Goal: Ask a question: Seek information or help from site administrators or community

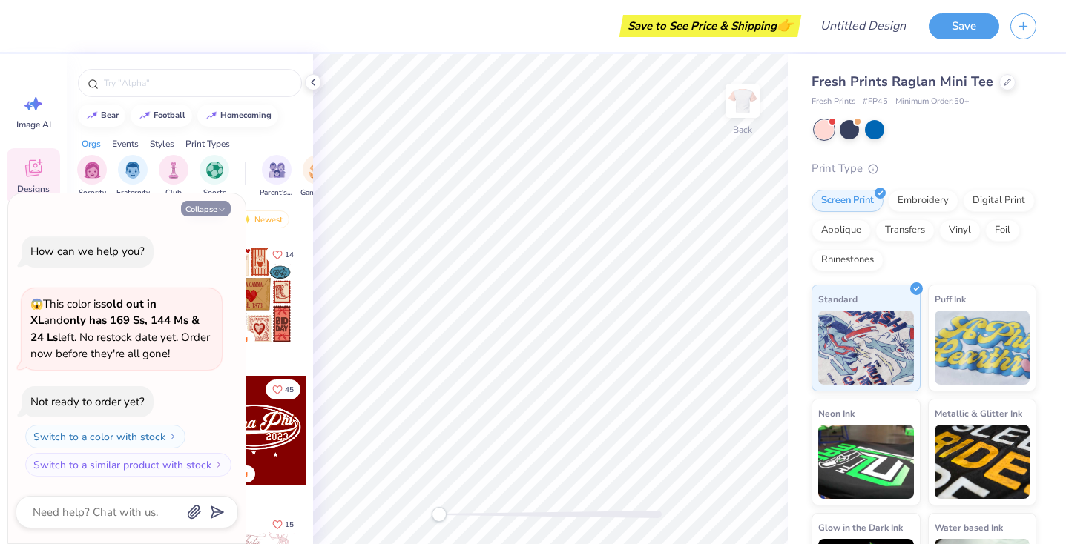
click at [219, 214] on icon "button" at bounding box center [221, 209] width 9 height 9
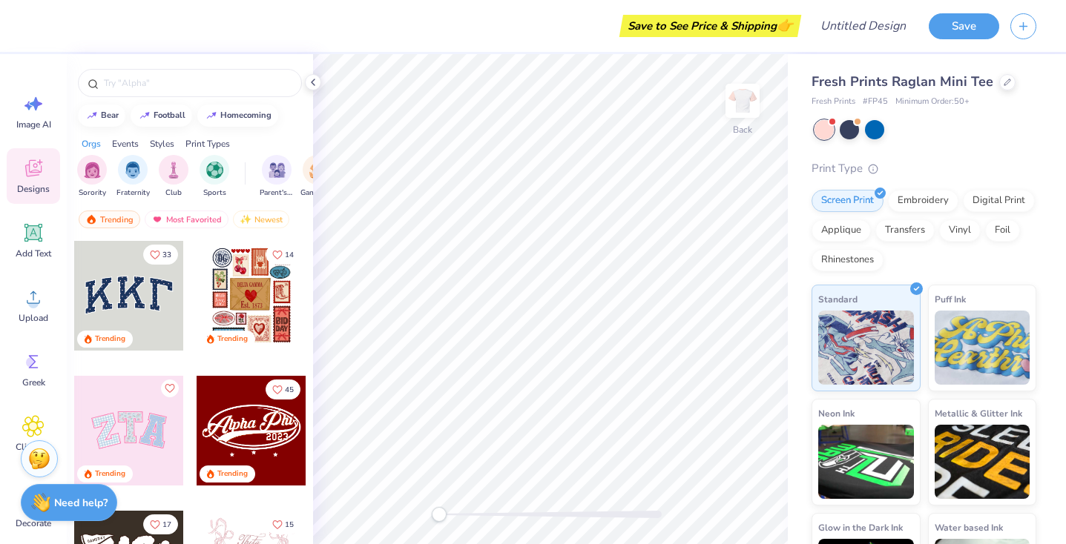
click at [76, 511] on div "Need help? Chat with us." at bounding box center [69, 502] width 96 height 37
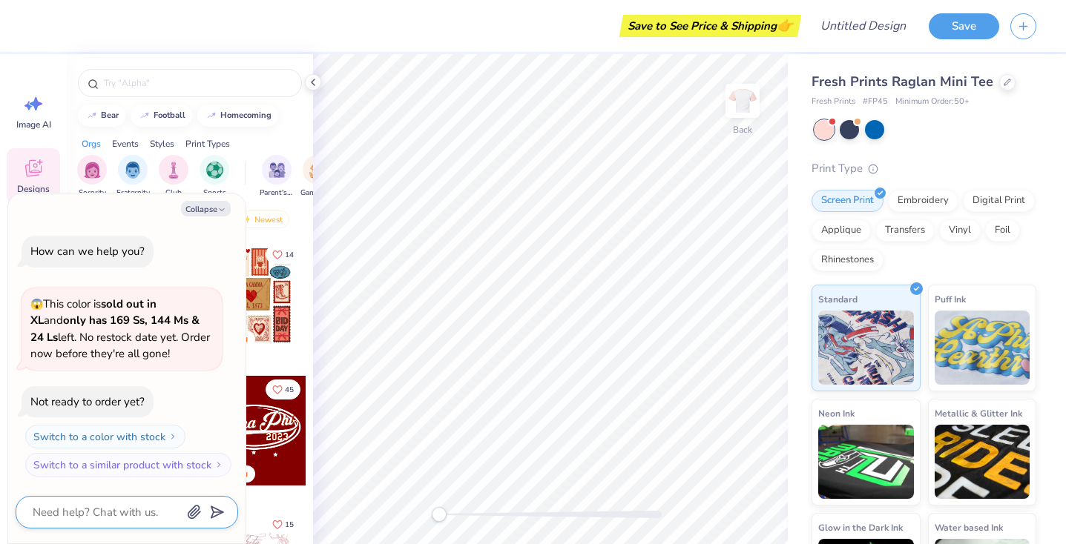
click at [128, 512] on textarea at bounding box center [106, 512] width 151 height 19
type textarea "x"
type textarea "m"
type textarea "x"
type textarea "mi"
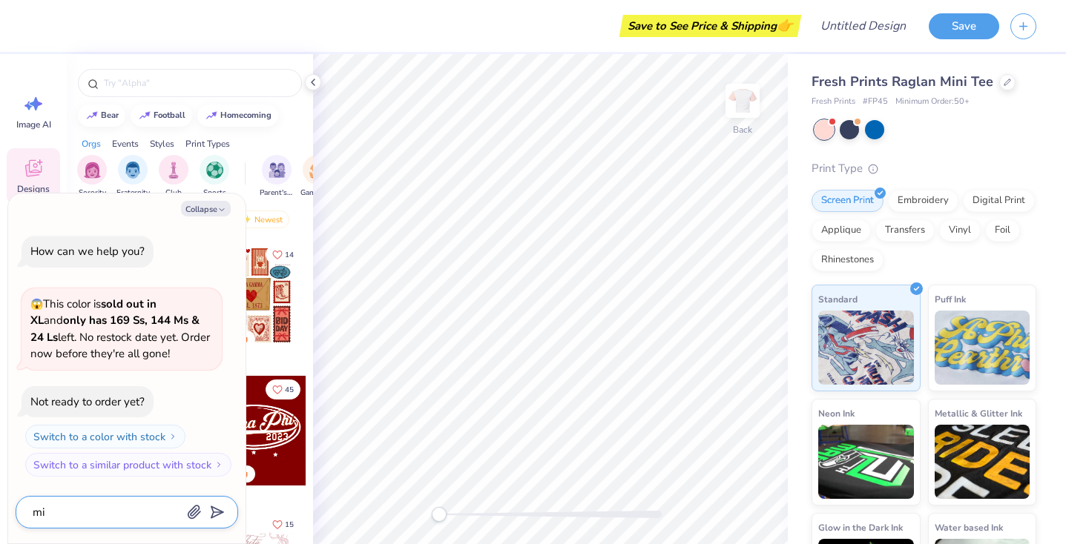
type textarea "x"
type textarea "min"
type textarea "x"
type textarea "mini"
type textarea "x"
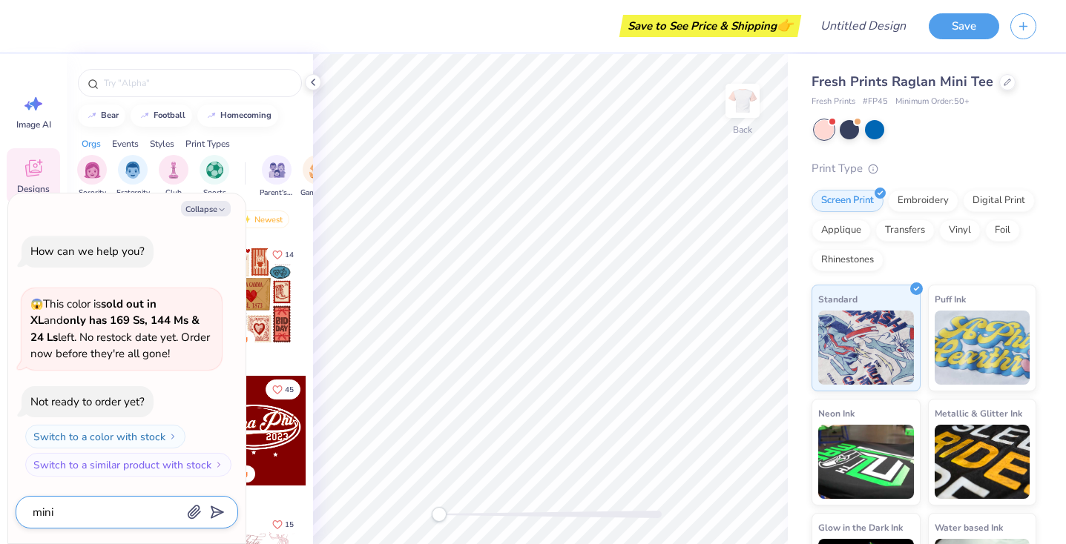
type textarea "minim"
type textarea "x"
type textarea "minimu"
type textarea "x"
type textarea "minimum"
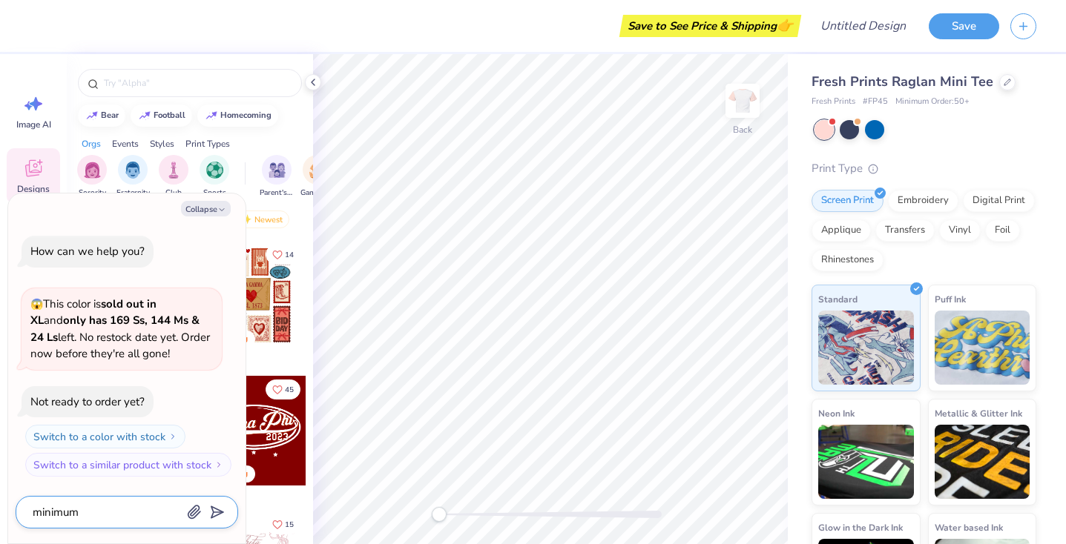
type textarea "x"
type textarea "minimum"
type textarea "x"
type textarea "minimum o"
type textarea "x"
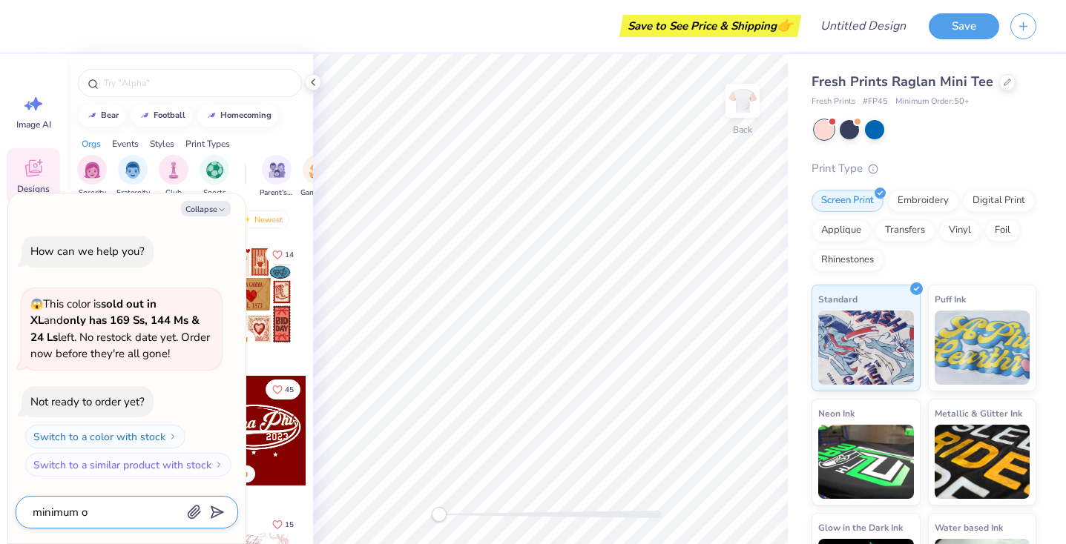
type textarea "minimum or"
type textarea "x"
type textarea "minimum ord"
type textarea "x"
type textarea "minimum orde"
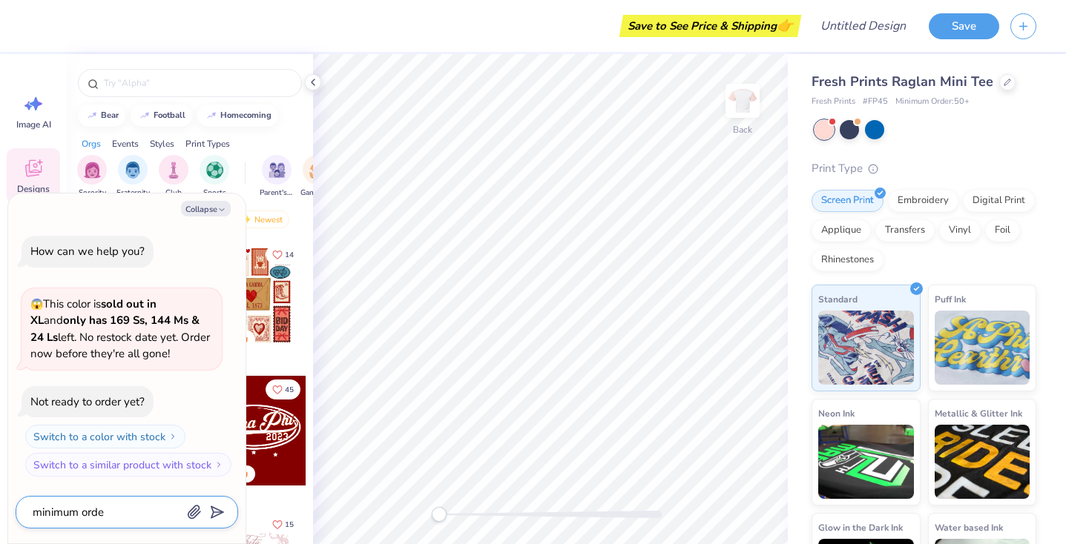
type textarea "x"
type textarea "minimum order"
type textarea "x"
type textarea "minimum order"
type textarea "x"
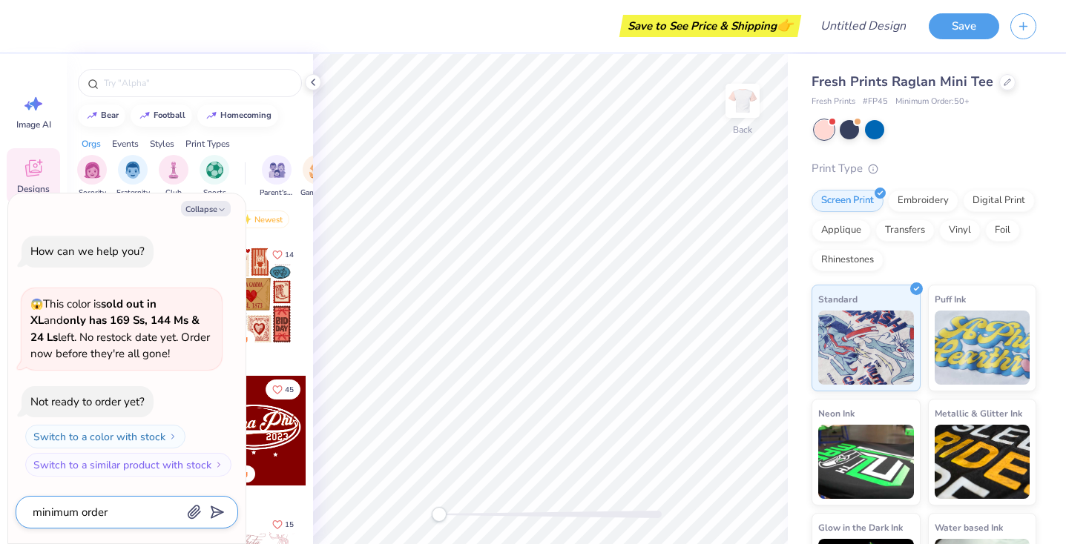
type textarea "minimum order n"
type textarea "x"
type textarea "minimum order nu"
type textarea "x"
type textarea "minimum order num"
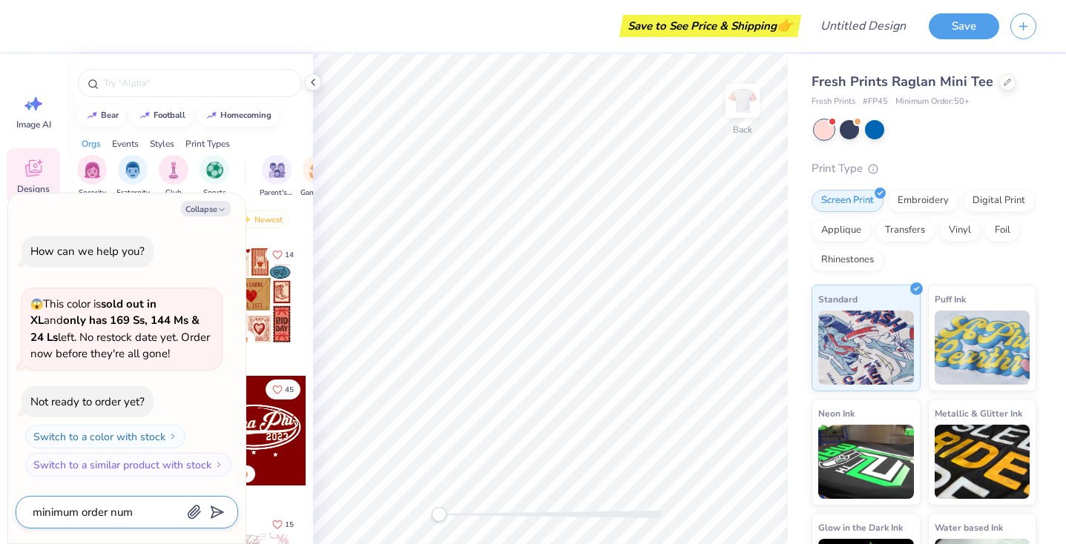
type textarea "x"
type textarea "minimum order numn"
type textarea "x"
type textarea "minimum order num"
type textarea "x"
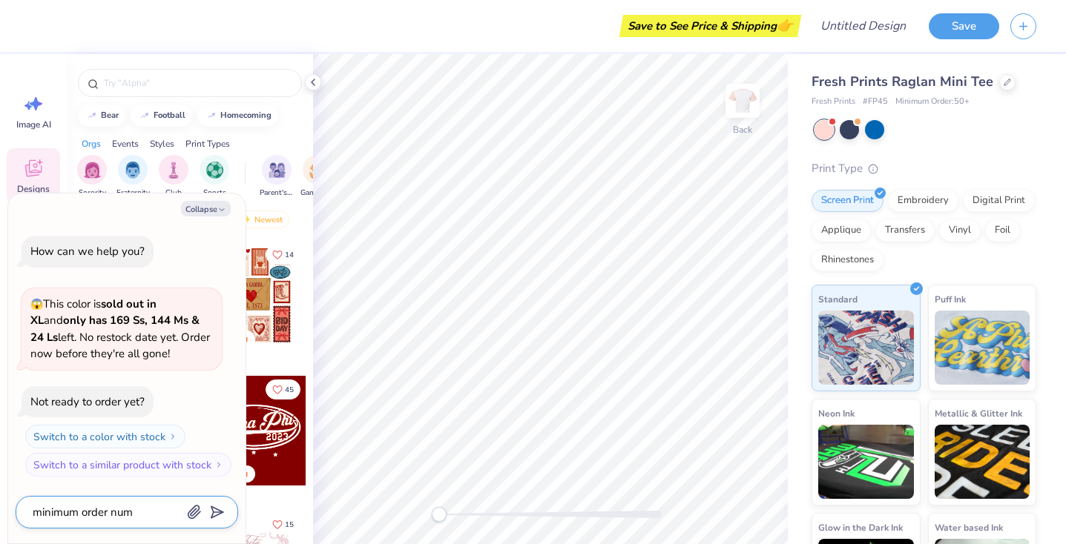
type textarea "minimum order numb"
type textarea "x"
type textarea "minimum order numbe"
type textarea "x"
type textarea "minimum order number"
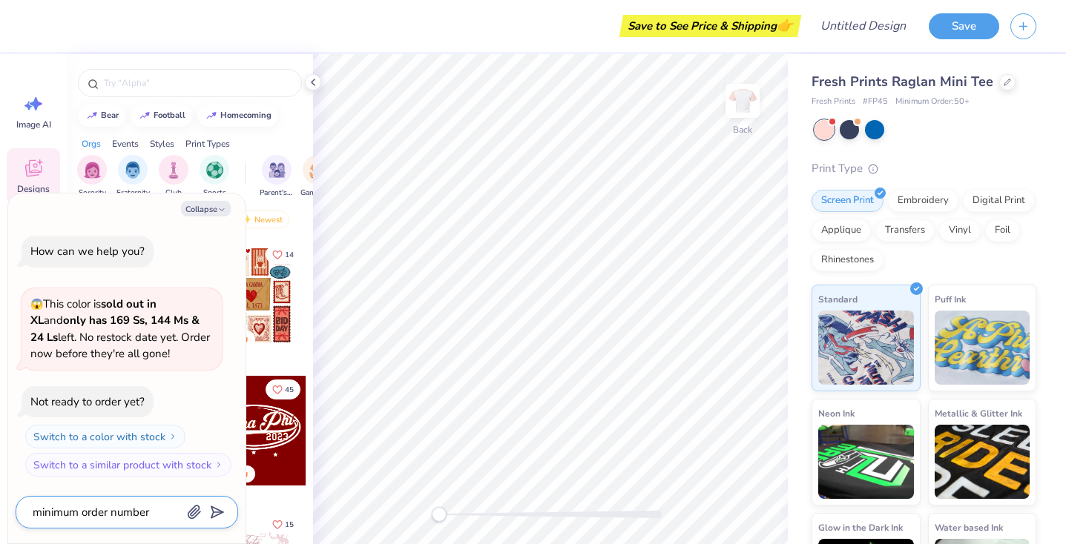
type textarea "x"
type textarea "minimum order numbe"
type textarea "x"
type textarea "minimum order numb"
type textarea "x"
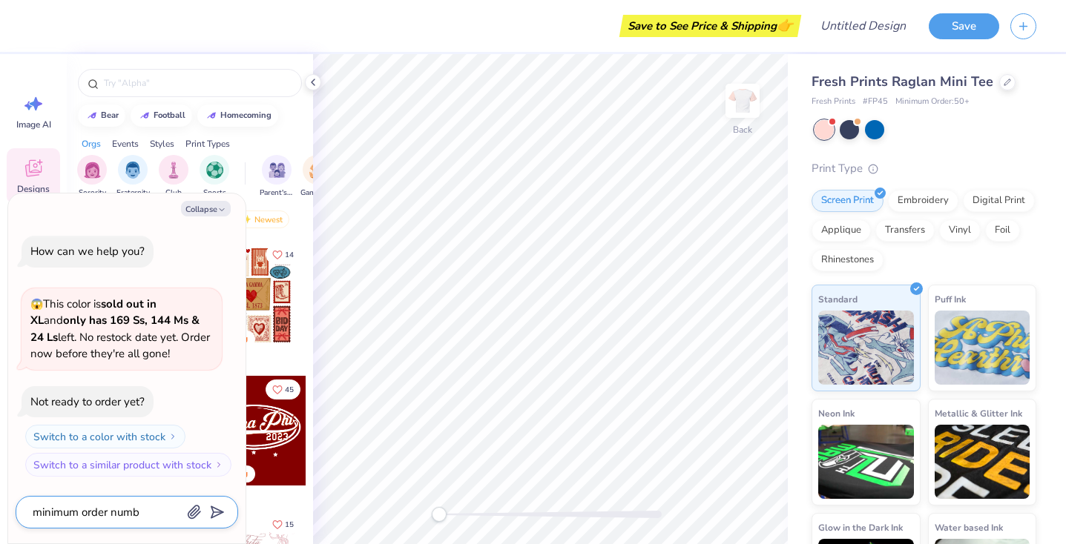
type textarea "minimum order num"
type textarea "x"
type textarea "minimum order nu"
type textarea "x"
type textarea "minimum order n"
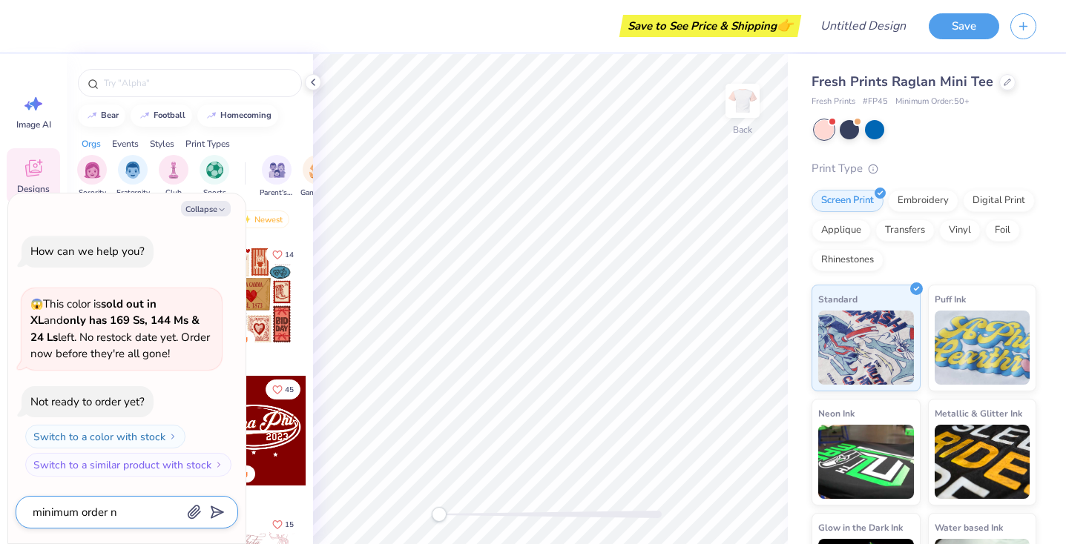
type textarea "x"
type textarea "minimum order"
type textarea "x"
type textarea "minimum order a"
type textarea "x"
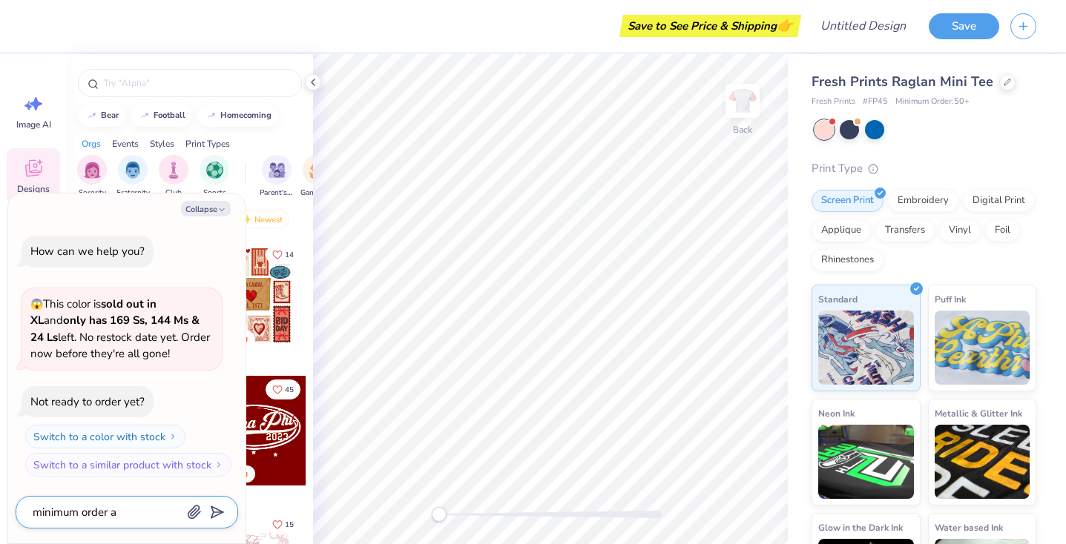
type textarea "minimum order am"
type textarea "x"
type textarea "minimum order amo"
type textarea "x"
type textarea "minimum order amou"
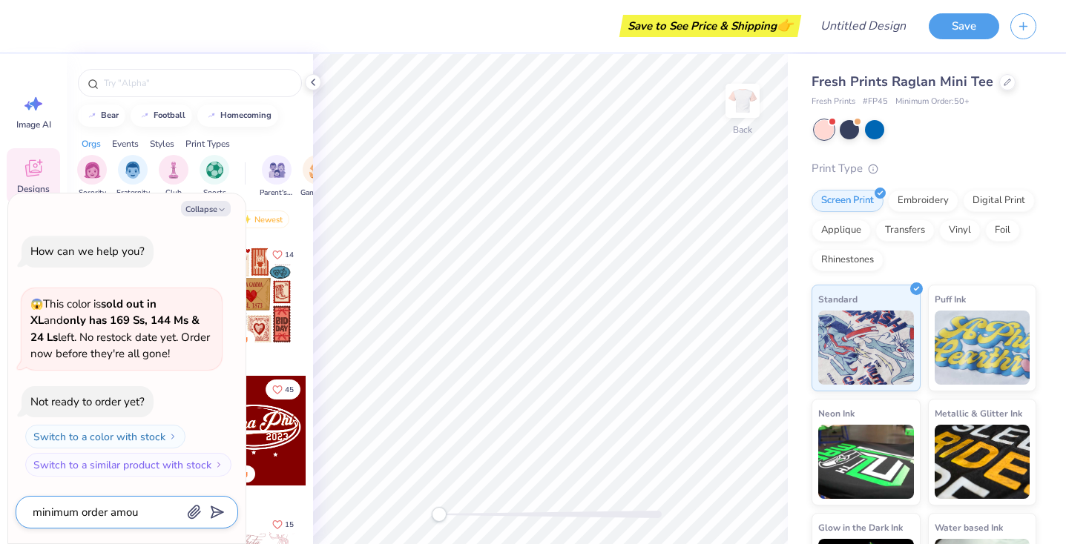
type textarea "x"
type textarea "minimum order amoun"
type textarea "x"
type textarea "minimum order amount"
type textarea "x"
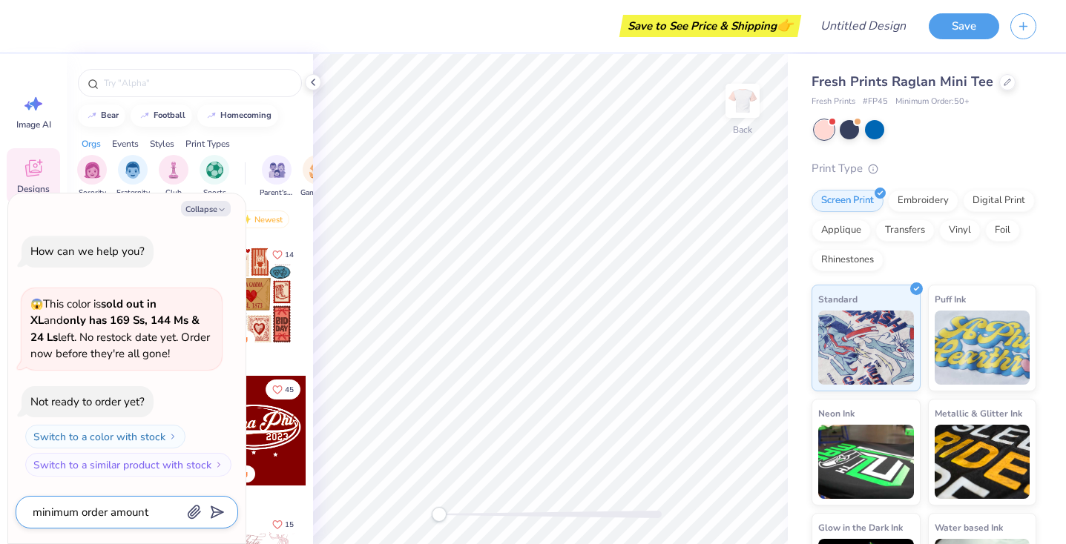
type textarea "minimum order amount"
type textarea "x"
type textarea "minimum order amount"
type textarea "x"
type textarea "minimum order amoun"
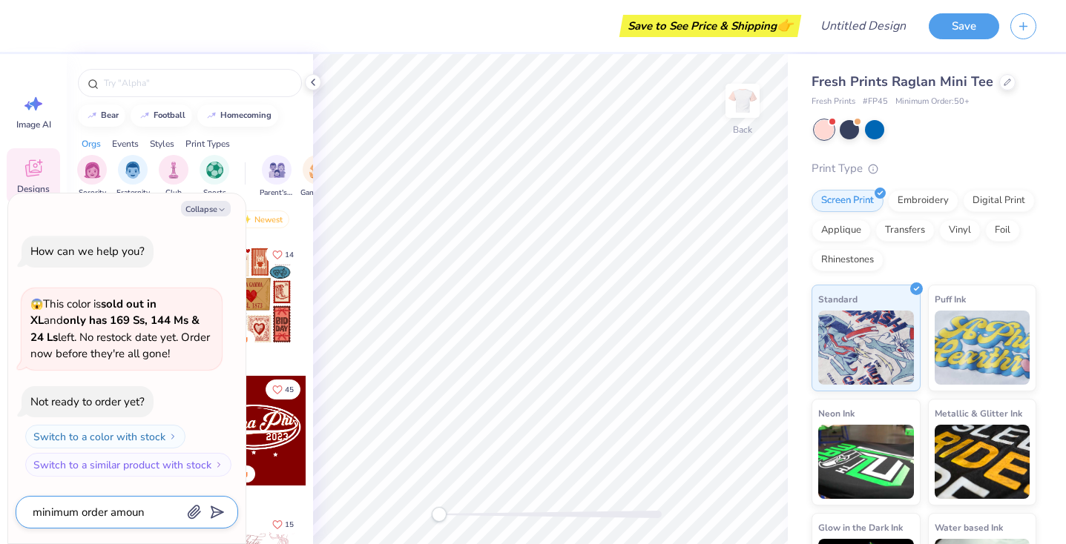
type textarea "x"
type textarea "minimum order amou"
type textarea "x"
type textarea "minimum order amo"
type textarea "x"
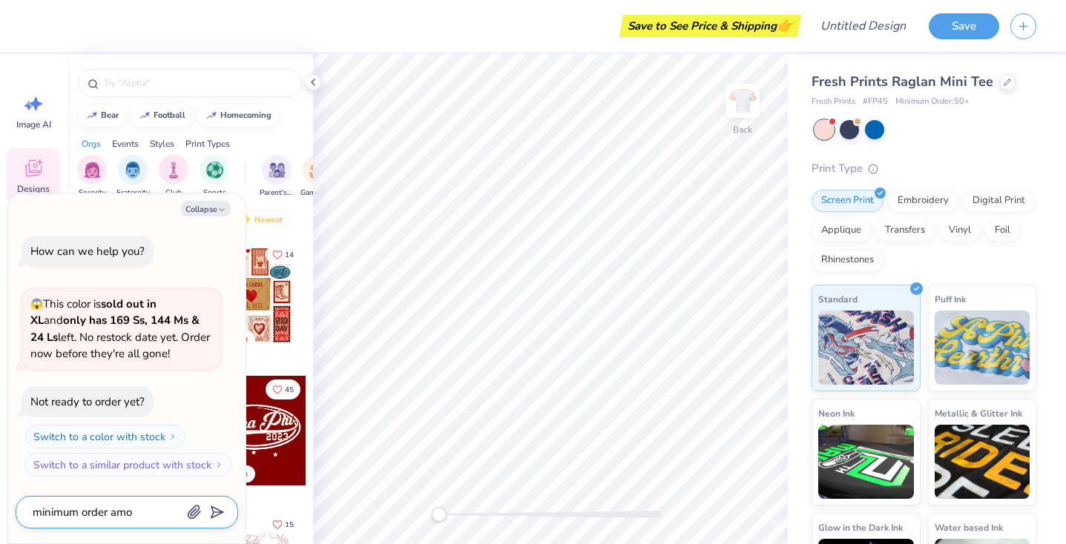
type textarea "minimum order am"
type textarea "x"
type textarea "minimum order a"
type textarea "x"
type textarea "minimum order"
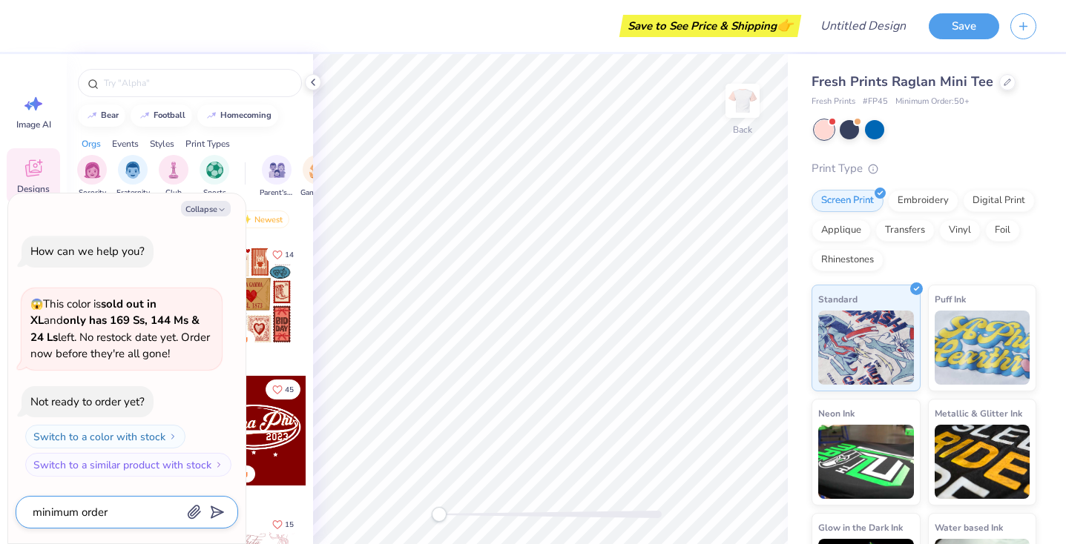
type textarea "x"
type textarea "minimum order q"
type textarea "x"
type textarea "minimum order qu"
type textarea "x"
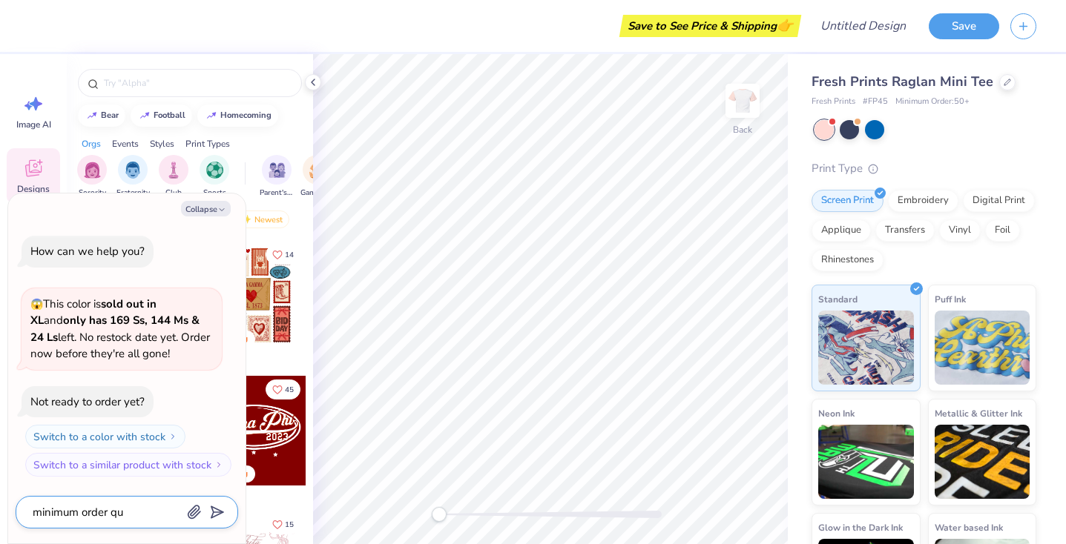
type textarea "minimum order qua"
type textarea "x"
type textarea "minimum order quan"
type textarea "x"
type textarea "minimum order quant"
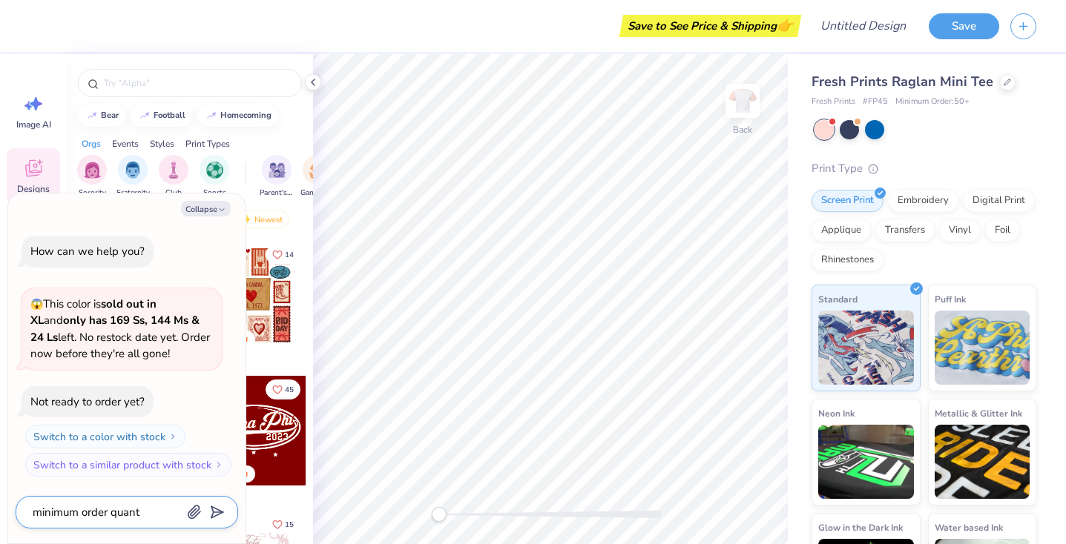
type textarea "x"
type textarea "minimum order quanti"
type textarea "x"
type textarea "minimum order quantit"
type textarea "x"
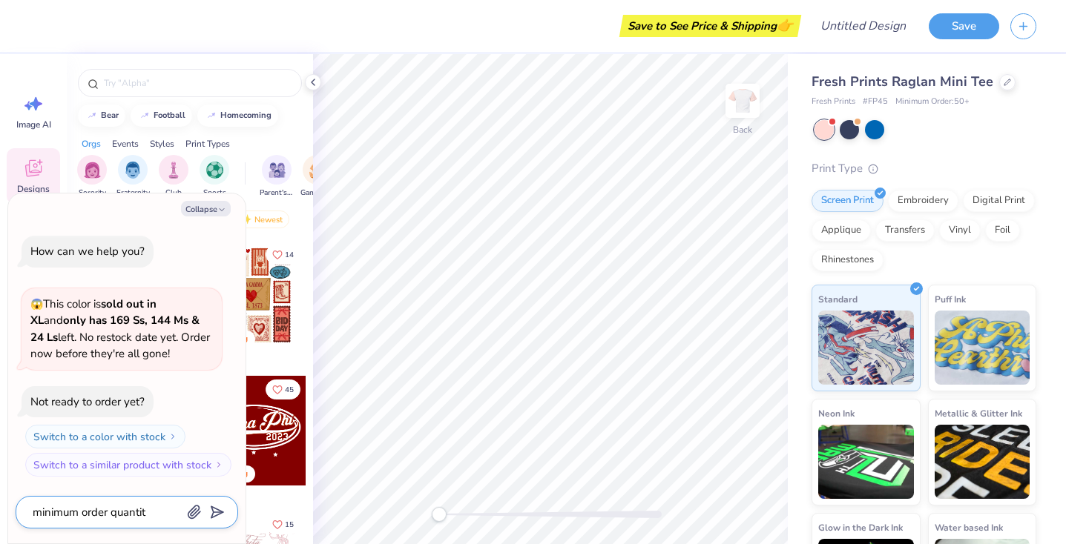
type textarea "minimum order quantity"
type textarea "x"
type textarea "minimum order quantity"
click at [34, 514] on textarea "minimum order quantity" at bounding box center [106, 512] width 151 height 19
type textarea "x"
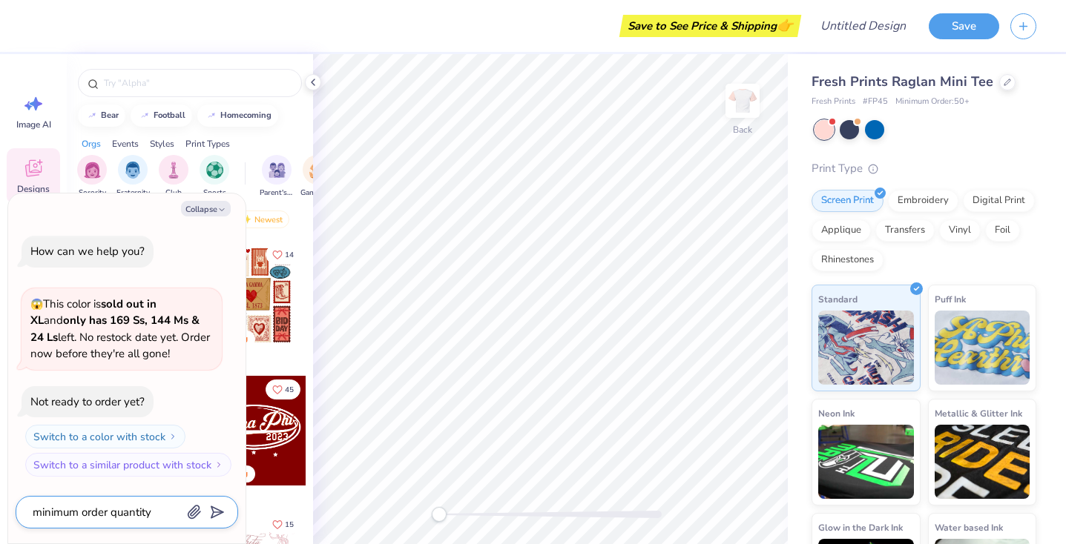
type textarea "wminimum order quantity"
type textarea "x"
type textarea "whminimum order quantity"
type textarea "x"
type textarea "whaminimum order quantity"
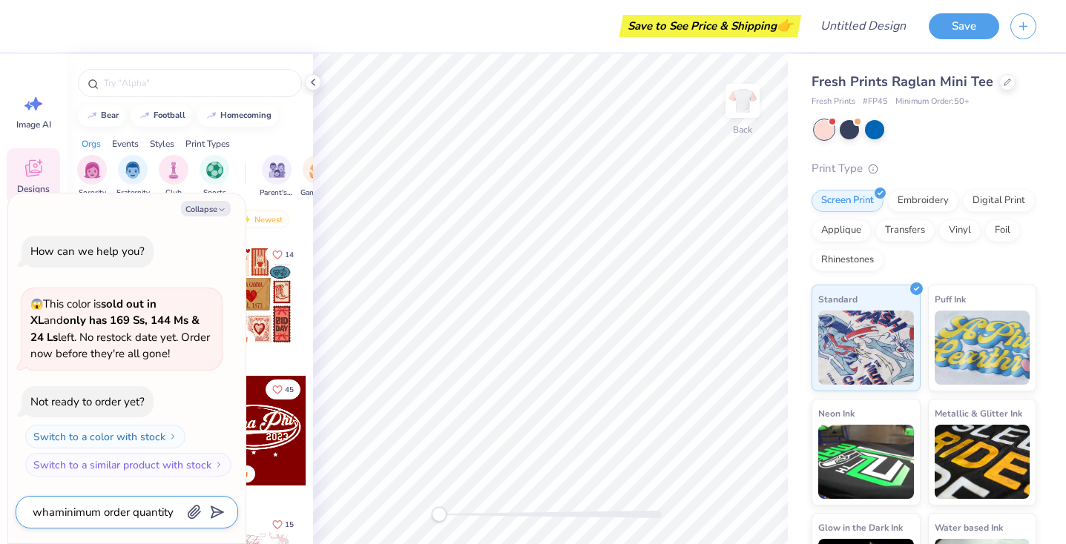
type textarea "x"
type textarea "whatminimum order quantity"
type textarea "x"
type textarea "what minimum order quantity"
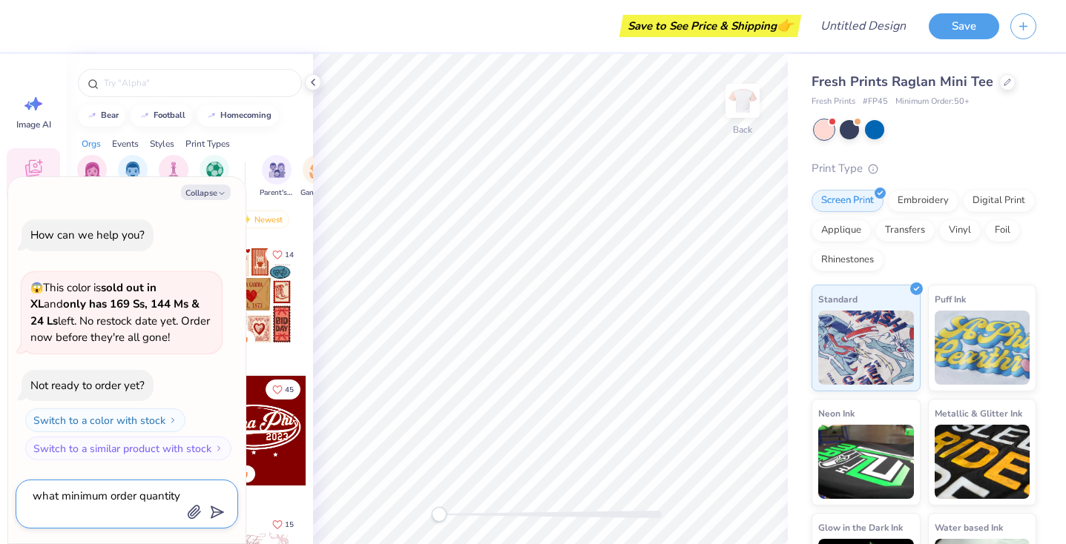
type textarea "x"
type textarea "what iminimum order quantity"
type textarea "x"
type textarea "what isminimum order quantity"
type textarea "x"
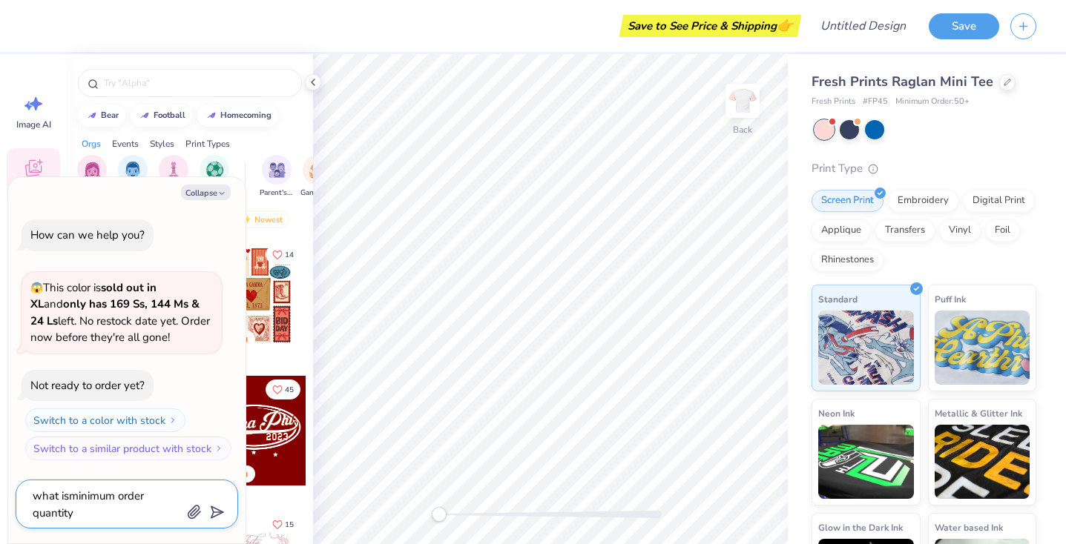
type textarea "what is minimum order quantity"
type textarea "x"
type textarea "what is tminimum order quantity"
type textarea "x"
type textarea "what is thminimum order quantity"
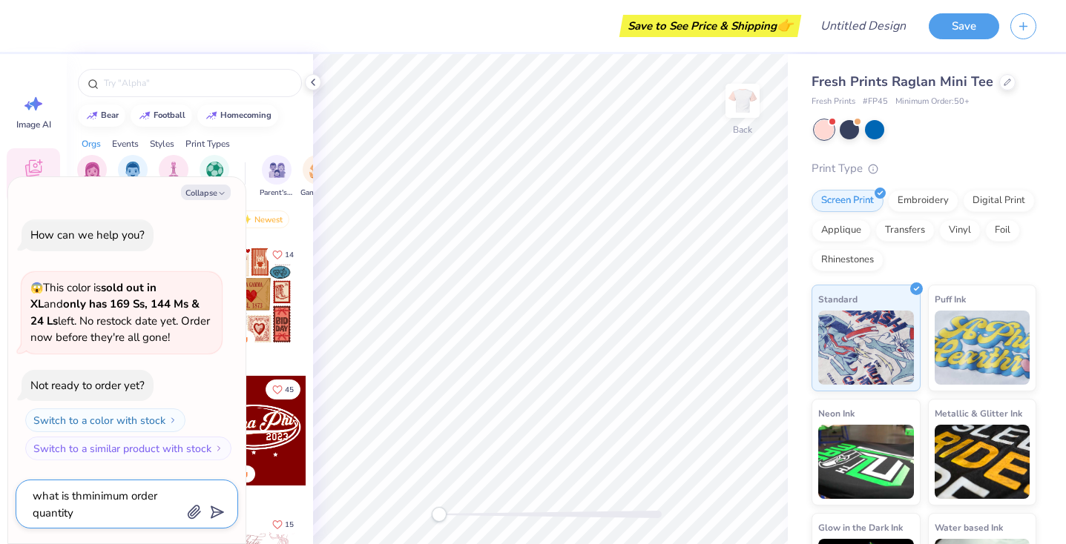
type textarea "x"
type textarea "what is theminimum order quantity"
type textarea "x"
type textarea "what is the minimum order quantity"
click at [85, 516] on textarea "what is the minimum order quantity" at bounding box center [106, 505] width 151 height 36
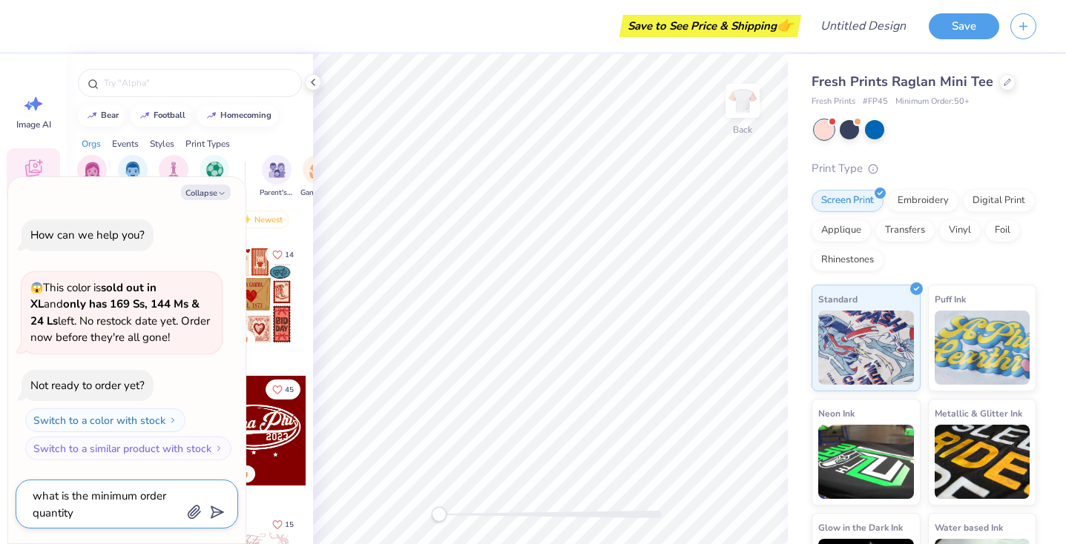
type textarea "x"
type textarea "what is the minimum order quantity"
type textarea "x"
type textarea "what is the minimum order quantity?"
type textarea "x"
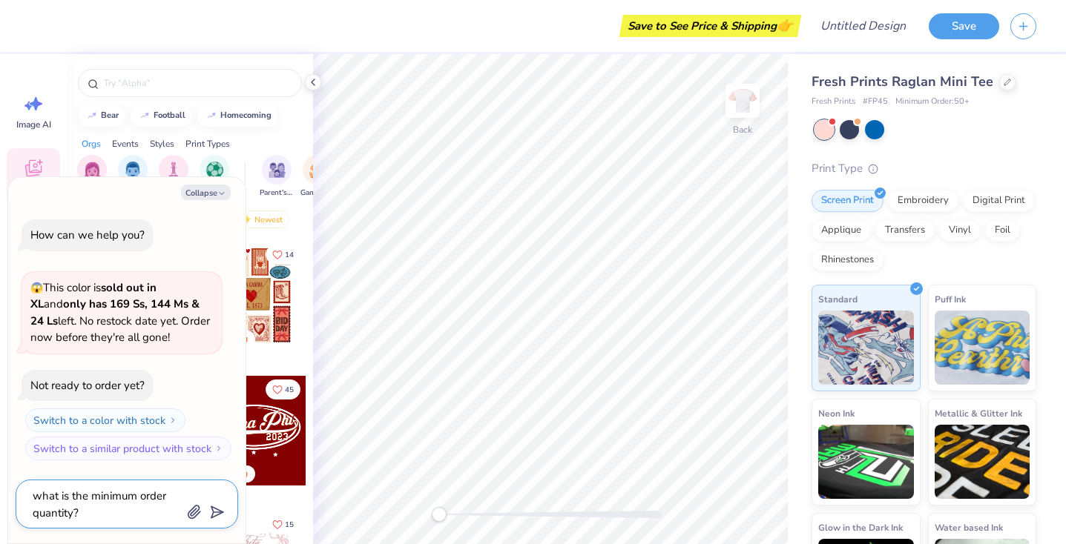
type textarea "what is the minimum order quantity?"
type textarea "x"
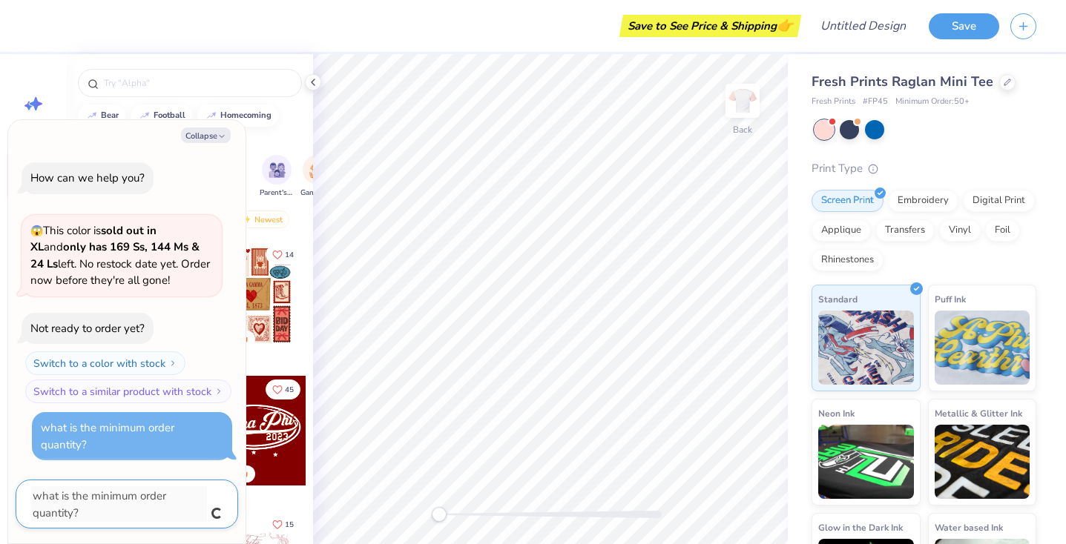
type textarea "what is the minimum order quantity?"
type textarea "x"
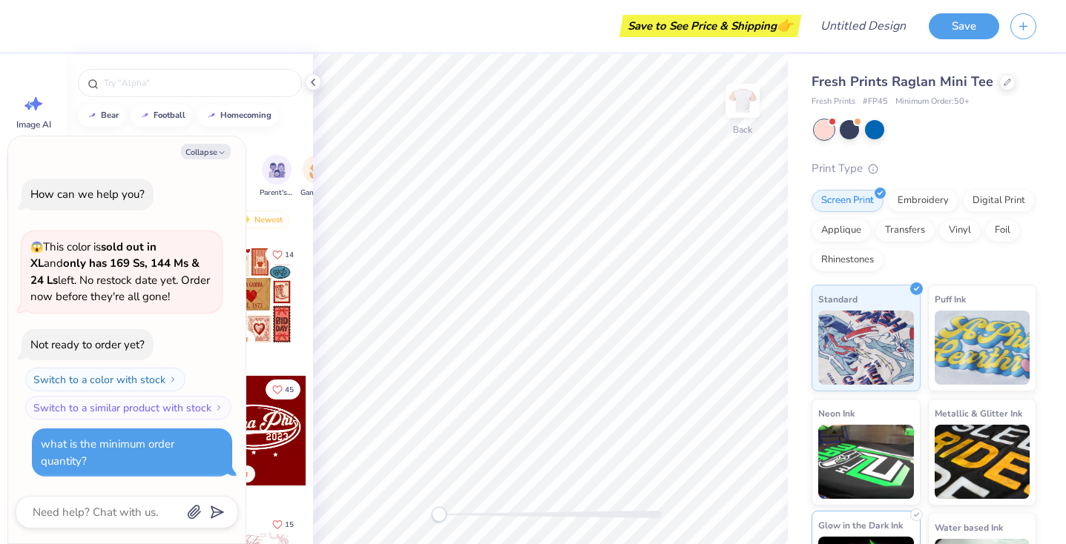
type textarea "x"
